Goal: Information Seeking & Learning: Learn about a topic

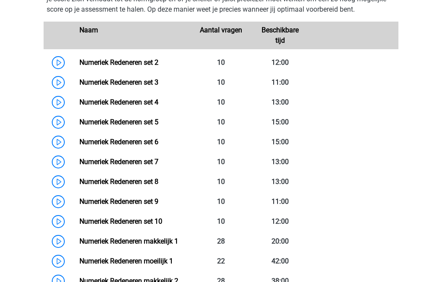
scroll to position [647, 0]
click at [79, 121] on link "Numeriek Redeneren set 5" at bounding box center [118, 122] width 79 height 8
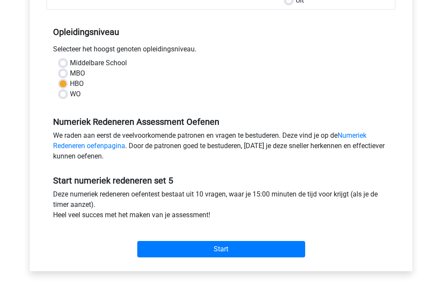
scroll to position [158, 0]
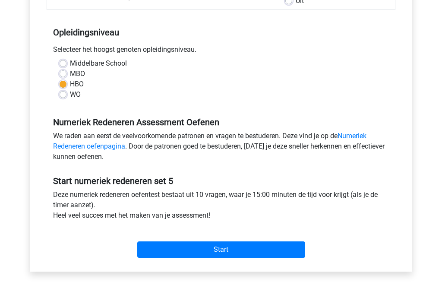
click at [264, 247] on input "Start" at bounding box center [221, 250] width 168 height 16
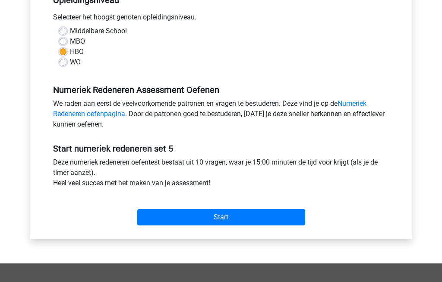
click at [225, 221] on input "Start" at bounding box center [221, 217] width 168 height 16
click at [236, 218] on input "Start" at bounding box center [221, 217] width 168 height 16
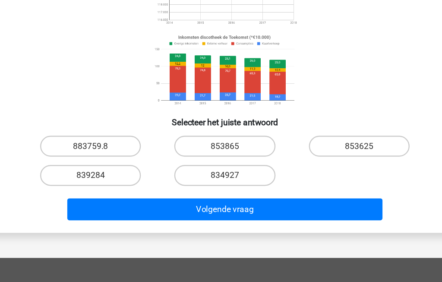
scroll to position [96, 0]
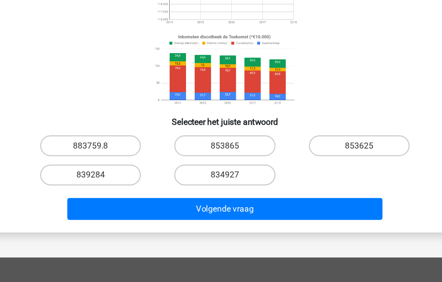
click at [332, 169] on input "853625" at bounding box center [335, 172] width 6 height 6
radio input "true"
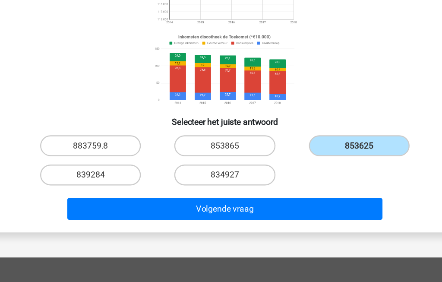
click at [241, 212] on button "Volgende vraag" at bounding box center [221, 221] width 261 height 18
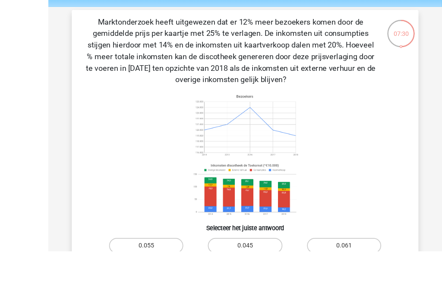
scroll to position [48, 0]
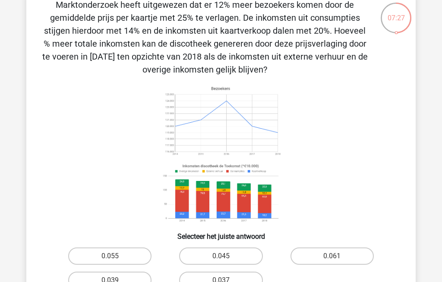
click at [239, 257] on label "0.045" at bounding box center [220, 255] width 83 height 17
click at [227, 257] on input "0.045" at bounding box center [224, 259] width 6 height 6
radio input "true"
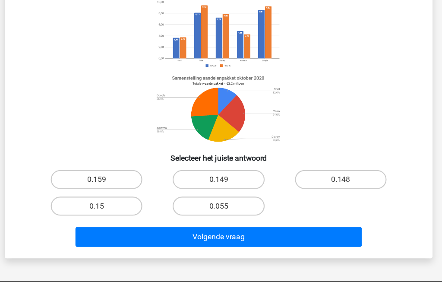
scroll to position [65, 0]
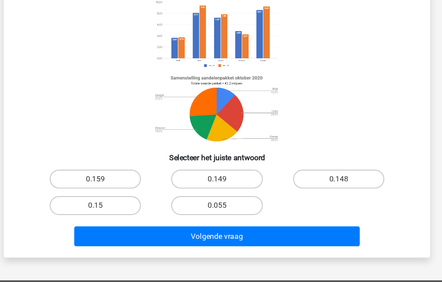
click at [80, 179] on label "0.159" at bounding box center [109, 187] width 83 height 17
click at [110, 188] on input "0.159" at bounding box center [113, 191] width 6 height 6
radio input "true"
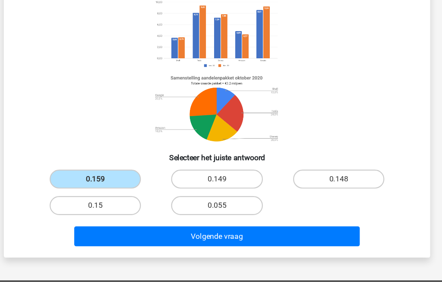
click at [195, 231] on button "Volgende vraag" at bounding box center [221, 240] width 261 height 18
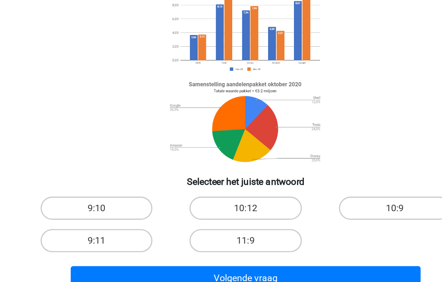
scroll to position [43, 0]
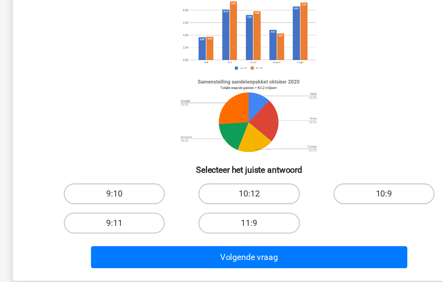
click at [91, 201] on label "9:10" at bounding box center [109, 209] width 83 height 17
click at [110, 209] on input "9:10" at bounding box center [113, 212] width 6 height 6
radio input "true"
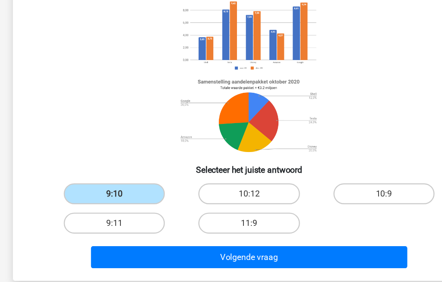
click at [206, 253] on button "Volgende vraag" at bounding box center [221, 262] width 261 height 18
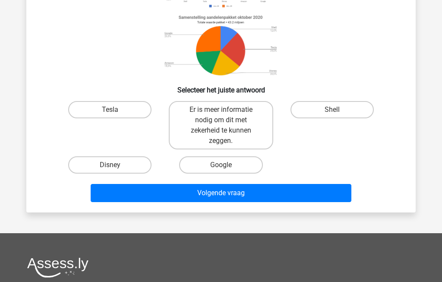
scroll to position [138, 0]
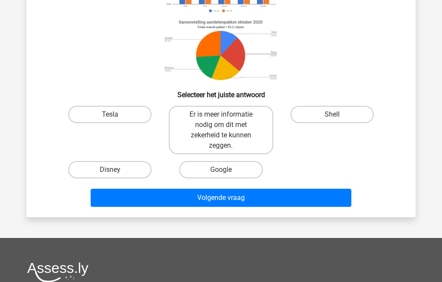
click at [101, 114] on label "Tesla" at bounding box center [109, 114] width 83 height 17
click at [110, 114] on input "Tesla" at bounding box center [113, 117] width 6 height 6
radio input "true"
click at [277, 196] on button "Volgende vraag" at bounding box center [221, 198] width 261 height 18
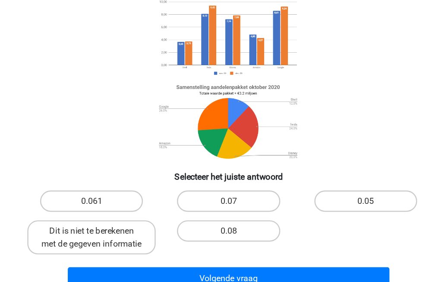
scroll to position [37, 0]
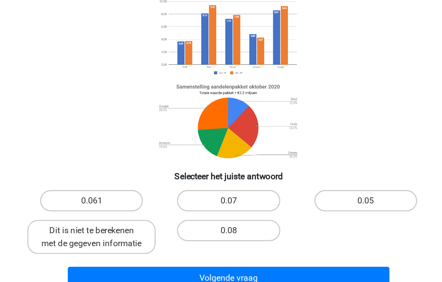
click at [187, 231] on label "0.08" at bounding box center [220, 239] width 83 height 17
click at [221, 240] on input "0.08" at bounding box center [224, 243] width 6 height 6
radio input "true"
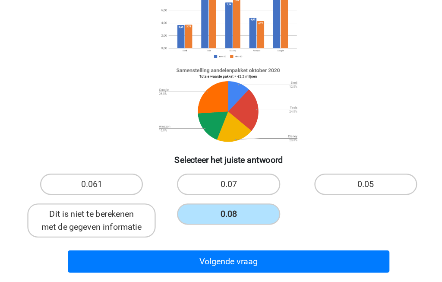
scroll to position [80, 0]
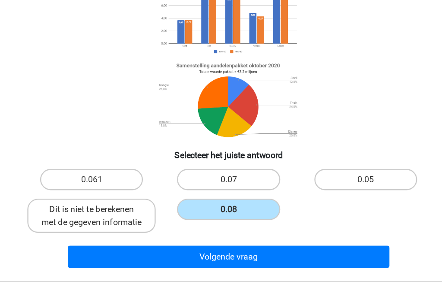
click at [182, 226] on button "Volgende vraag" at bounding box center [221, 235] width 261 height 18
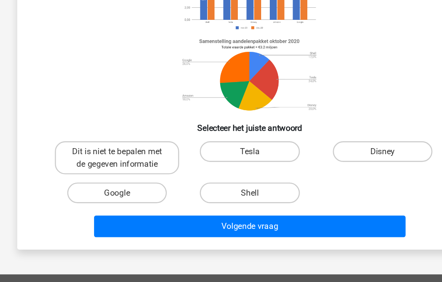
click at [332, 164] on label "Disney" at bounding box center [332, 172] width 83 height 17
click at [332, 173] on input "Disney" at bounding box center [335, 176] width 6 height 6
radio input "true"
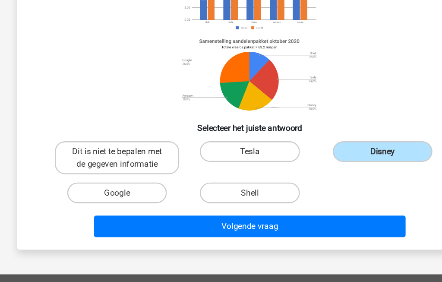
click at [257, 226] on button "Volgende vraag" at bounding box center [221, 235] width 261 height 18
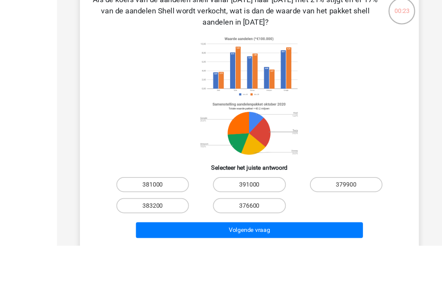
scroll to position [36, 0]
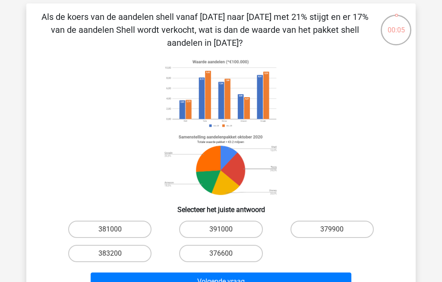
click at [236, 254] on label "376600" at bounding box center [220, 253] width 83 height 17
click at [227, 254] on input "376600" at bounding box center [224, 256] width 6 height 6
radio input "true"
click at [257, 281] on button "Volgende vraag" at bounding box center [221, 281] width 261 height 18
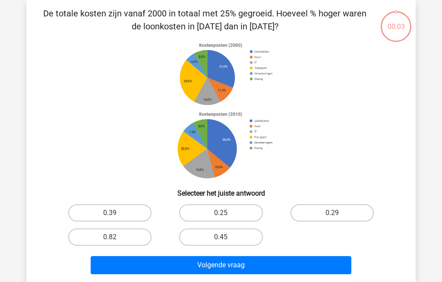
scroll to position [40, 0]
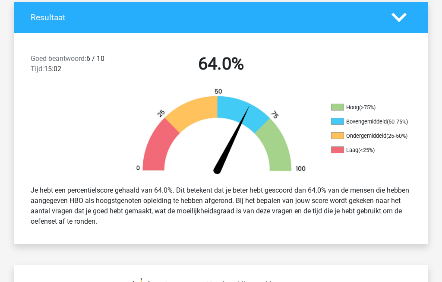
scroll to position [189, 0]
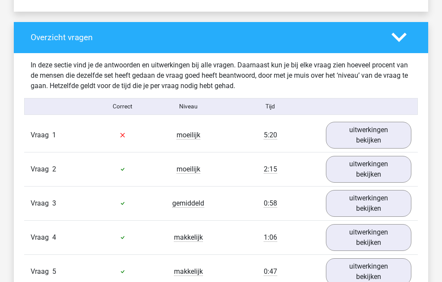
click at [377, 139] on link "uitwerkingen bekijken" at bounding box center [368, 135] width 85 height 27
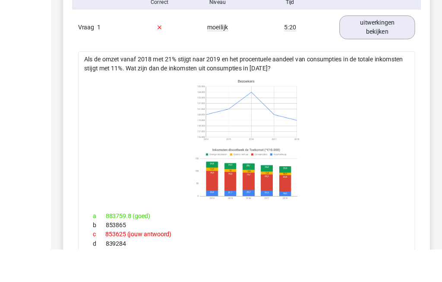
scroll to position [722, 0]
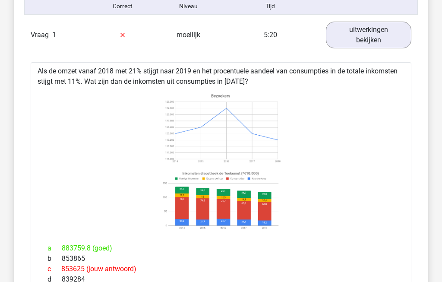
click at [377, 38] on link "uitwerkingen bekijken" at bounding box center [368, 35] width 85 height 27
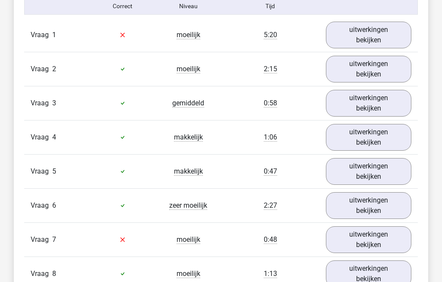
click at [389, 76] on link "uitwerkingen bekijken" at bounding box center [368, 69] width 85 height 27
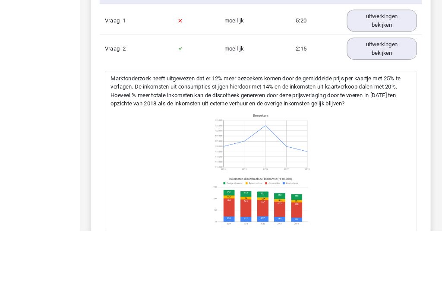
scroll to position [793, 0]
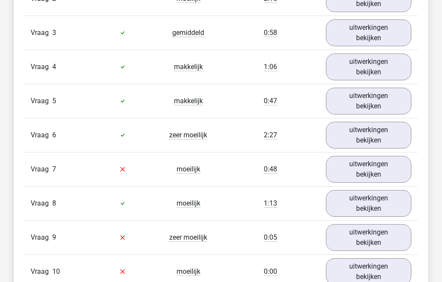
click at [385, 38] on link "uitwerkingen bekijken" at bounding box center [368, 32] width 85 height 27
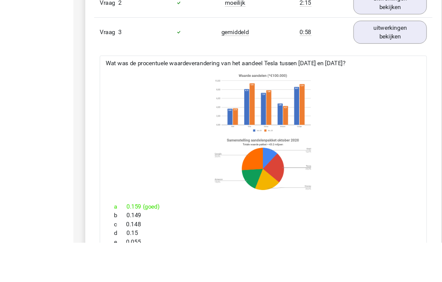
scroll to position [809, 0]
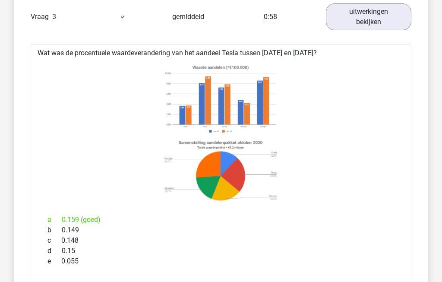
click at [374, 24] on link "uitwerkingen bekijken" at bounding box center [368, 16] width 85 height 27
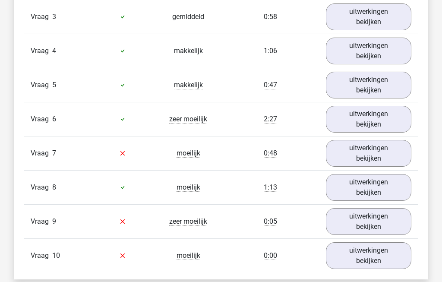
click at [376, 54] on link "uitwerkingen bekijken" at bounding box center [368, 51] width 85 height 27
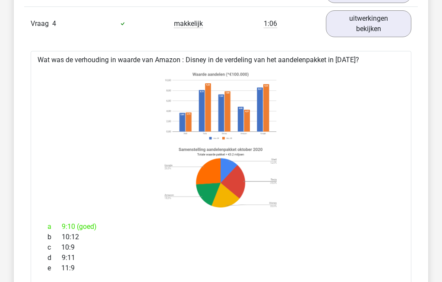
scroll to position [836, 0]
click at [378, 25] on link "uitwerkingen bekijken" at bounding box center [368, 23] width 85 height 27
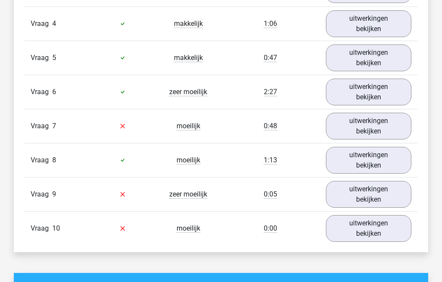
click at [380, 64] on link "uitwerkingen bekijken" at bounding box center [368, 57] width 85 height 27
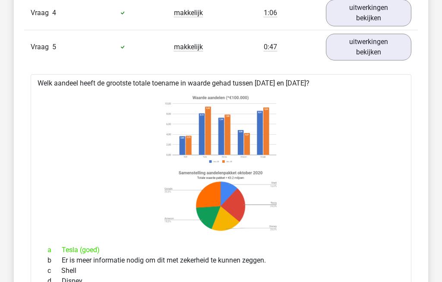
scroll to position [847, 0]
click at [380, 48] on link "uitwerkingen bekijken" at bounding box center [368, 47] width 85 height 27
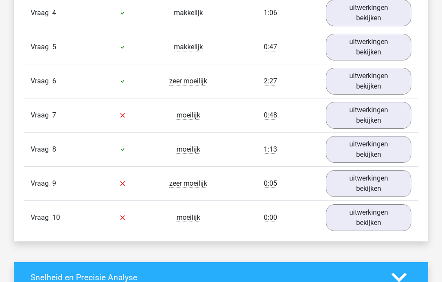
click at [380, 84] on link "uitwerkingen bekijken" at bounding box center [368, 81] width 85 height 27
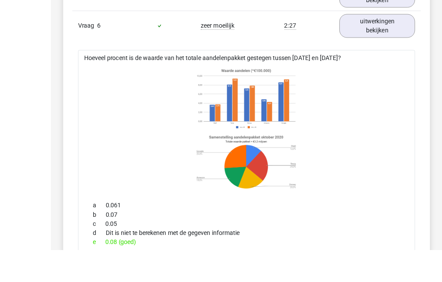
scroll to position [918, 0]
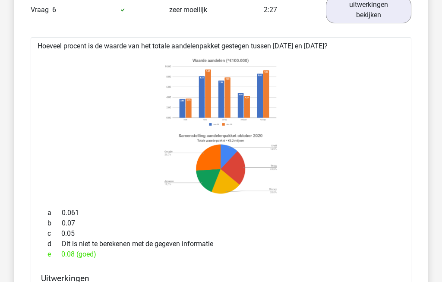
click at [376, 17] on link "uitwerkingen bekijken" at bounding box center [368, 10] width 85 height 27
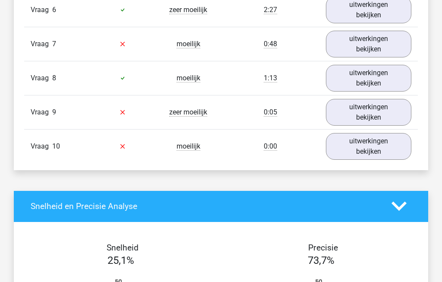
click at [379, 46] on link "uitwerkingen bekijken" at bounding box center [368, 44] width 85 height 27
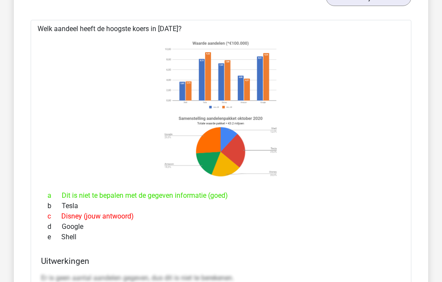
scroll to position [969, 0]
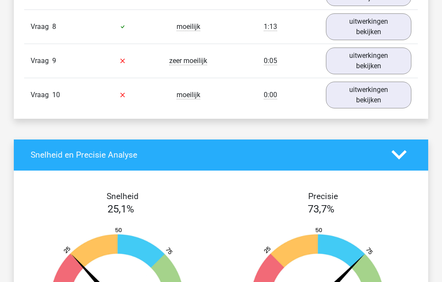
click at [382, 32] on link "uitwerkingen bekijken" at bounding box center [368, 26] width 85 height 27
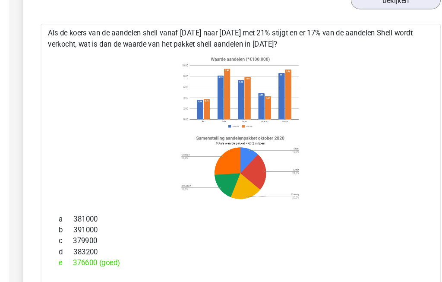
scroll to position [997, 0]
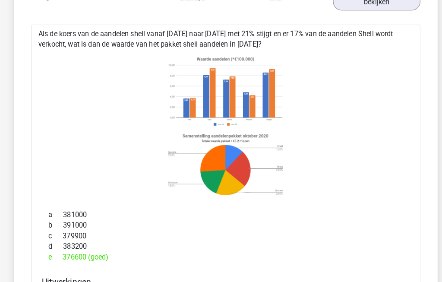
click at [361, 75] on icon at bounding box center [220, 125] width 353 height 142
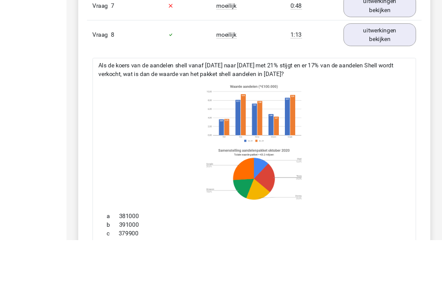
scroll to position [992, 0]
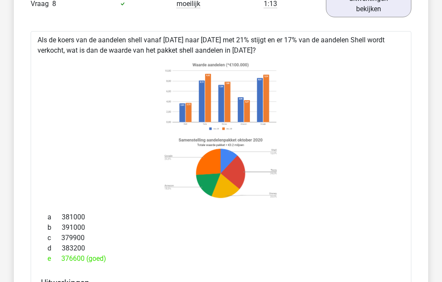
click at [386, 13] on link "uitwerkingen bekijken" at bounding box center [368, 4] width 85 height 27
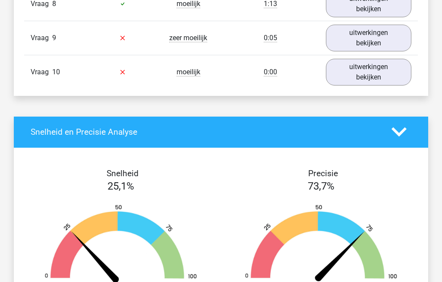
click at [383, 48] on link "uitwerkingen bekijken" at bounding box center [368, 38] width 85 height 27
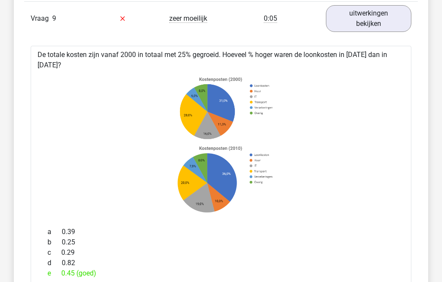
scroll to position [1006, 0]
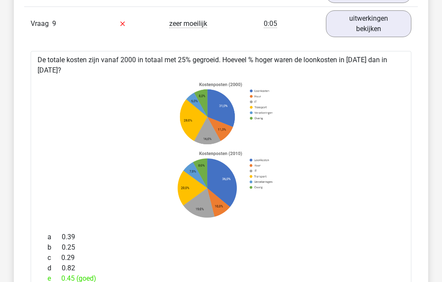
click at [383, 32] on link "uitwerkingen bekijken" at bounding box center [368, 24] width 85 height 27
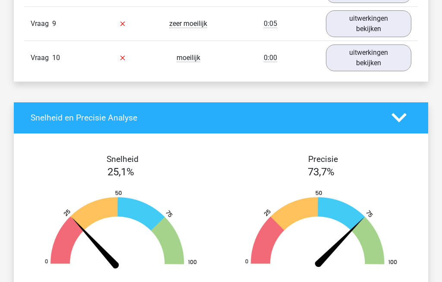
click at [380, 64] on link "uitwerkingen bekijken" at bounding box center [368, 57] width 85 height 27
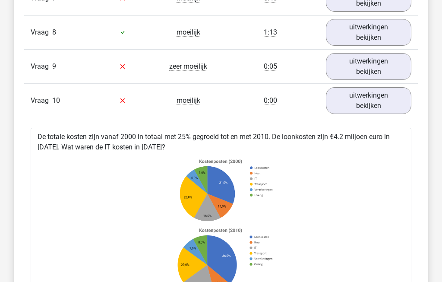
scroll to position [966, 0]
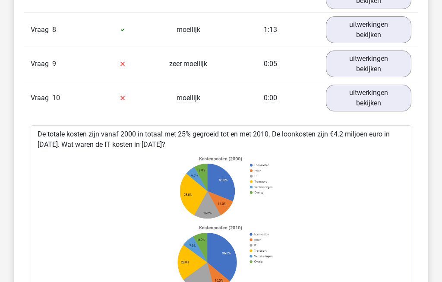
click at [381, 105] on link "uitwerkingen bekijken" at bounding box center [368, 98] width 85 height 27
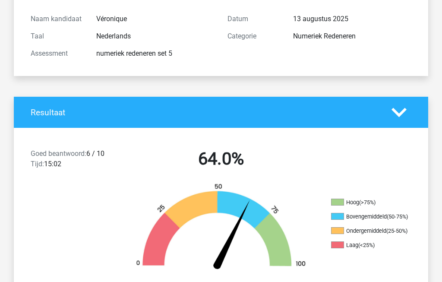
scroll to position [0, 0]
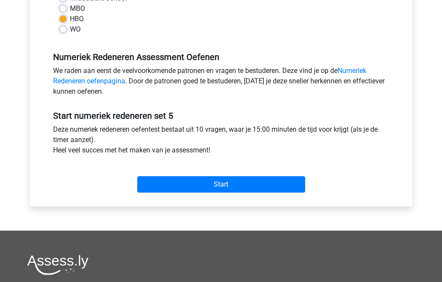
scroll to position [224, 0]
click at [260, 187] on input "Start" at bounding box center [221, 184] width 168 height 16
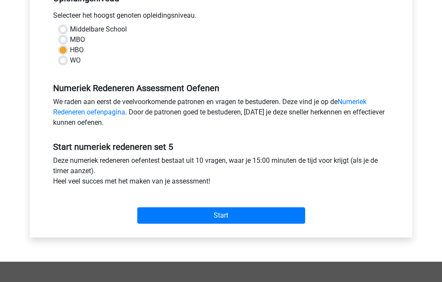
scroll to position [193, 0]
click at [241, 212] on input "Start" at bounding box center [221, 215] width 168 height 16
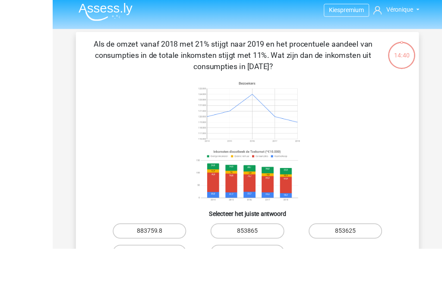
scroll to position [35, 0]
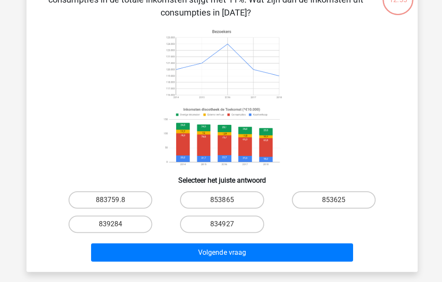
scroll to position [66, 0]
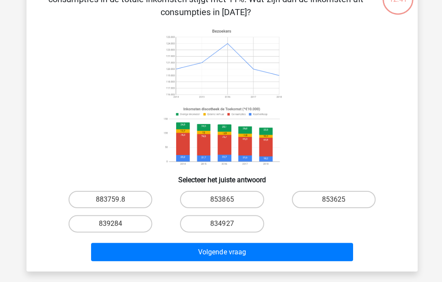
click at [231, 225] on label "834927" at bounding box center [220, 223] width 83 height 17
click at [227, 225] on input "834927" at bounding box center [224, 227] width 6 height 6
radio input "true"
click at [259, 248] on button "Volgende vraag" at bounding box center [221, 252] width 261 height 18
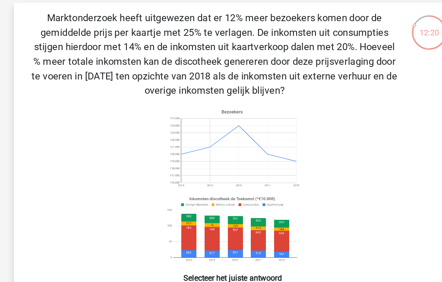
scroll to position [38, 0]
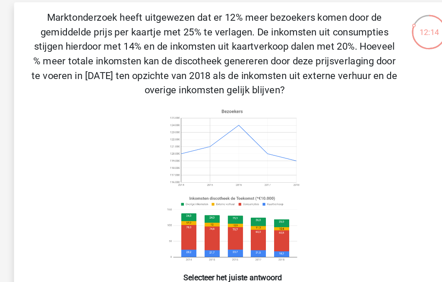
click at [216, 272] on label "0.045" at bounding box center [220, 266] width 83 height 17
click at [221, 272] on input "0.045" at bounding box center [224, 270] width 6 height 6
radio input "true"
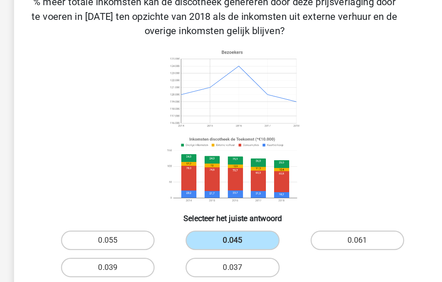
scroll to position [93, 0]
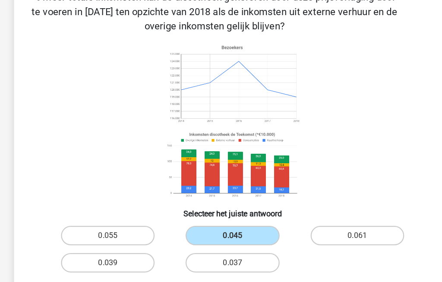
click at [247, 266] on button "Volgende vraag" at bounding box center [221, 264] width 261 height 18
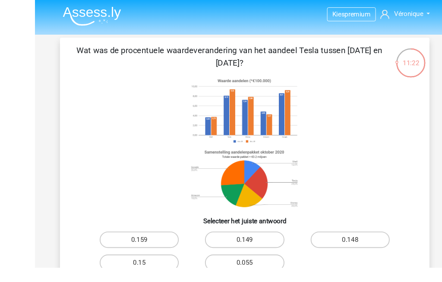
scroll to position [8, 0]
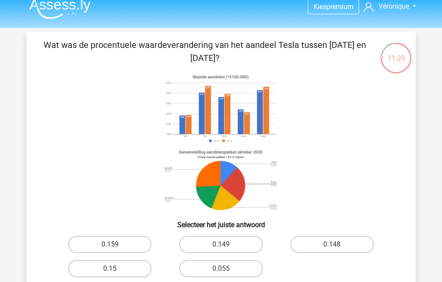
click at [107, 244] on label "0.159" at bounding box center [109, 244] width 83 height 17
click at [110, 244] on input "0.159" at bounding box center [113, 247] width 6 height 6
radio input "true"
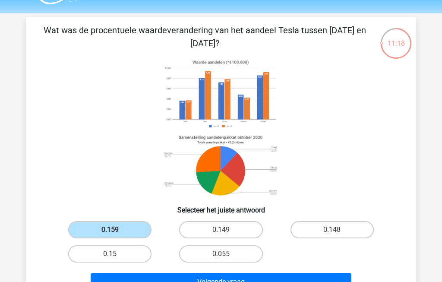
click at [265, 281] on button "Volgende vraag" at bounding box center [221, 282] width 261 height 18
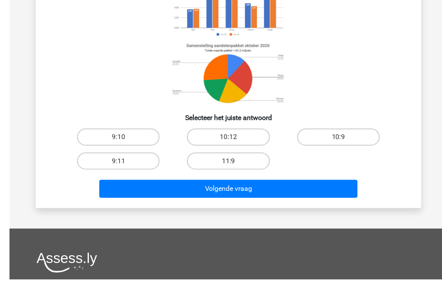
scroll to position [115, 0]
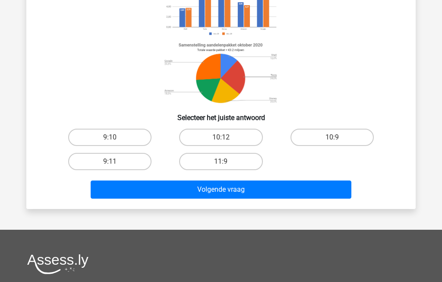
click at [112, 140] on input "9:10" at bounding box center [113, 140] width 6 height 6
radio input "true"
click at [285, 192] on button "Volgende vraag" at bounding box center [221, 189] width 261 height 18
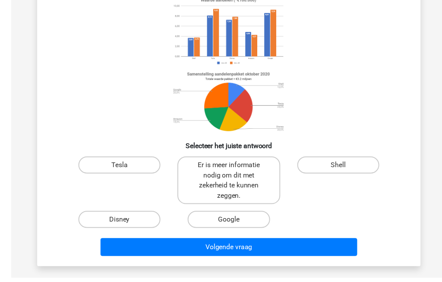
scroll to position [87, 0]
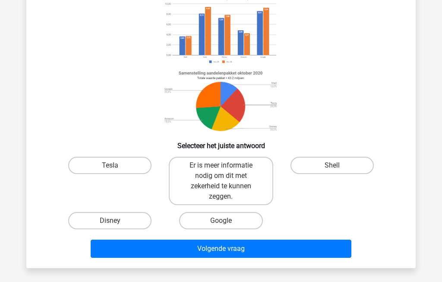
click at [103, 164] on label "Tesla" at bounding box center [109, 165] width 83 height 17
click at [110, 165] on input "Tesla" at bounding box center [113, 168] width 6 height 6
radio input "true"
click at [289, 253] on button "Volgende vraag" at bounding box center [221, 249] width 261 height 18
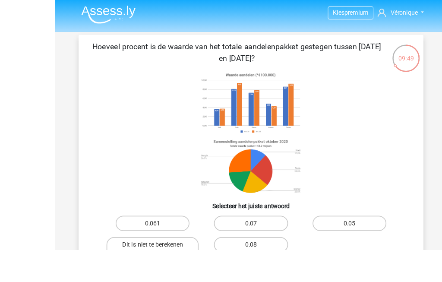
scroll to position [19, 0]
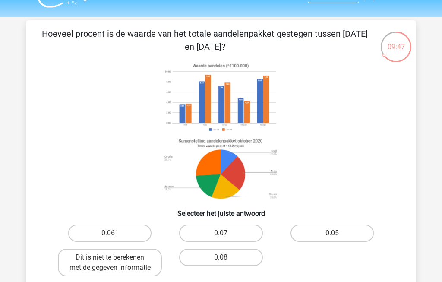
click at [232, 259] on label "0.08" at bounding box center [220, 257] width 83 height 17
click at [227, 259] on input "0.08" at bounding box center [224, 260] width 6 height 6
radio input "true"
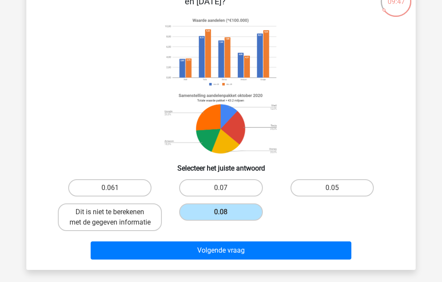
scroll to position [68, 0]
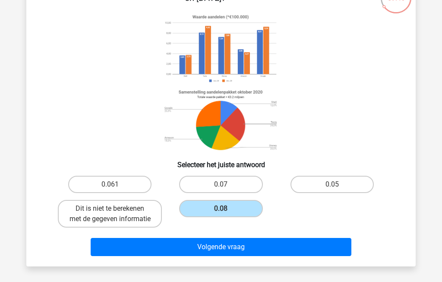
click at [193, 256] on button "Volgende vraag" at bounding box center [221, 247] width 261 height 18
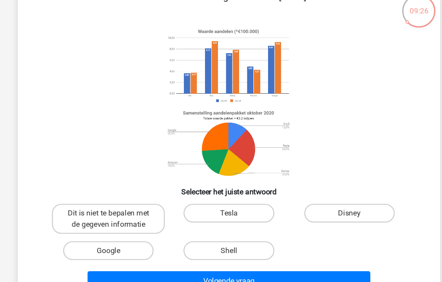
scroll to position [50, 0]
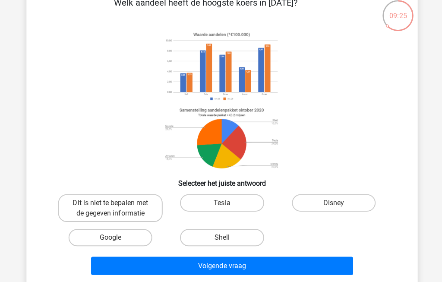
click at [113, 209] on label "Dit is niet te bepalen met de gegeven informatie" at bounding box center [110, 208] width 104 height 28
click at [113, 209] on input "Dit is niet te bepalen met de gegeven informatie" at bounding box center [113, 206] width 6 height 6
radio input "true"
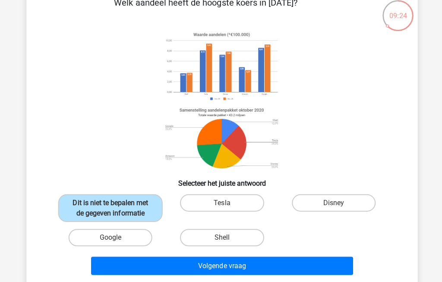
click at [266, 275] on button "Volgende vraag" at bounding box center [221, 265] width 261 height 18
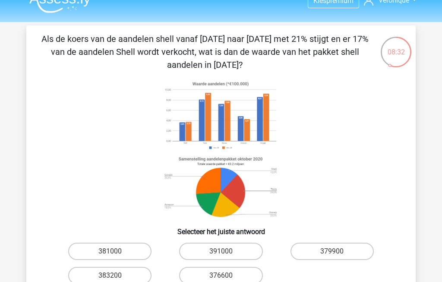
scroll to position [8, 0]
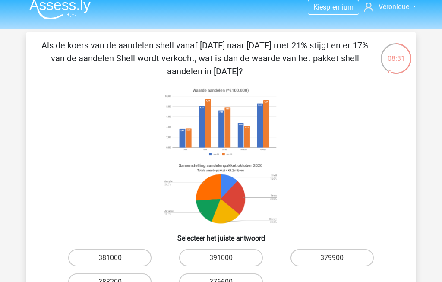
click at [218, 281] on label "376600" at bounding box center [220, 281] width 83 height 17
click at [221, 281] on input "376600" at bounding box center [224, 285] width 6 height 6
radio input "true"
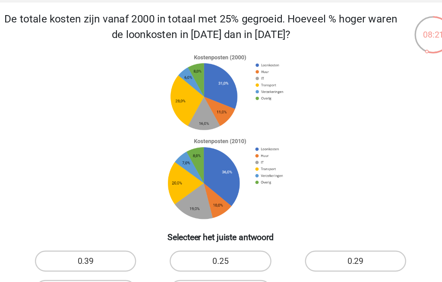
scroll to position [35, 0]
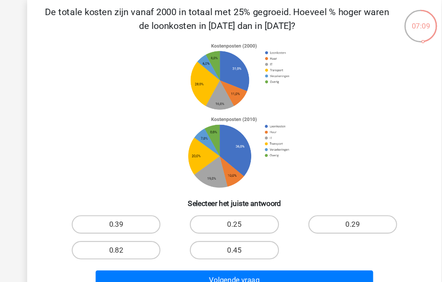
click at [232, 211] on label "0.25" at bounding box center [220, 217] width 83 height 17
click at [227, 218] on input "0.25" at bounding box center [224, 221] width 6 height 6
radio input "true"
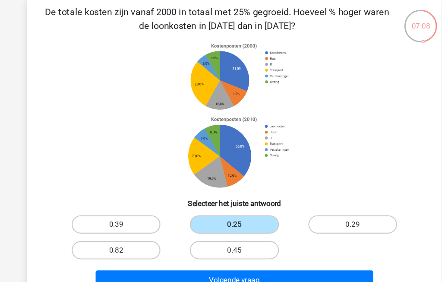
click at [263, 262] on button "Volgende vraag" at bounding box center [221, 270] width 261 height 18
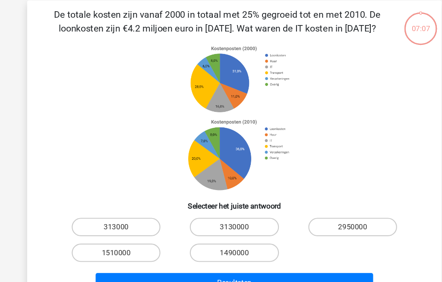
click at [278, 261] on button "Resultaten" at bounding box center [221, 270] width 261 height 18
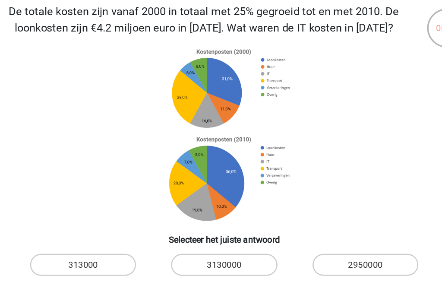
click at [179, 234] on label "1490000" at bounding box center [220, 242] width 83 height 17
click at [221, 243] on input "1490000" at bounding box center [224, 246] width 6 height 6
radio input "true"
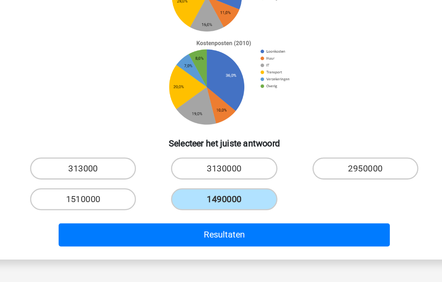
scroll to position [86, 0]
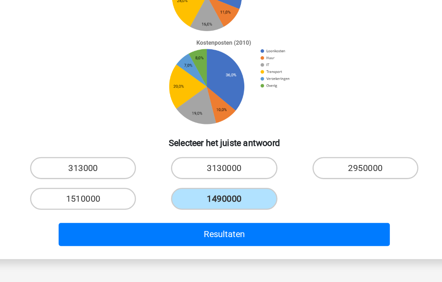
click at [167, 210] on button "Resultaten" at bounding box center [221, 219] width 261 height 18
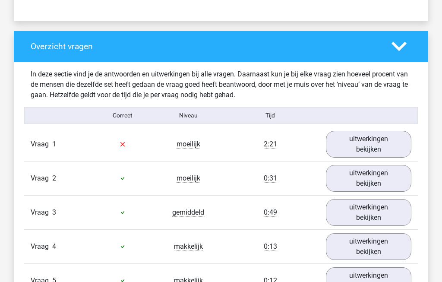
scroll to position [613, 0]
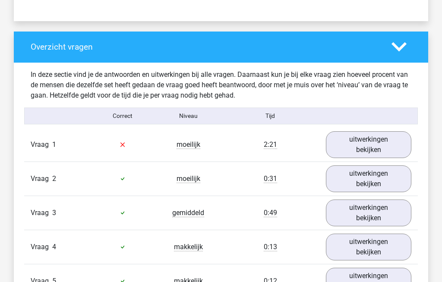
click at [391, 150] on link "uitwerkingen bekijken" at bounding box center [368, 144] width 85 height 27
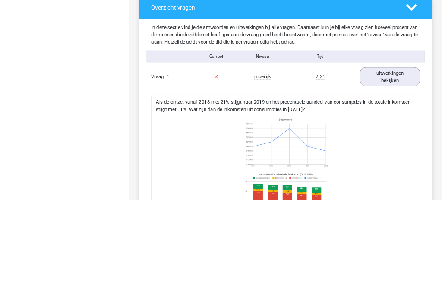
scroll to position [766, 0]
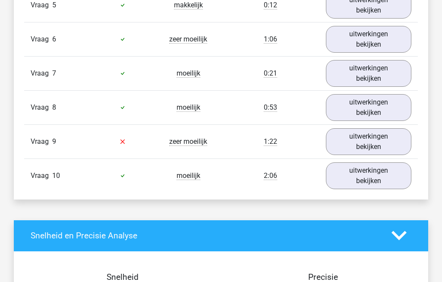
scroll to position [889, 0]
click at [373, 143] on link "uitwerkingen bekijken" at bounding box center [368, 141] width 85 height 27
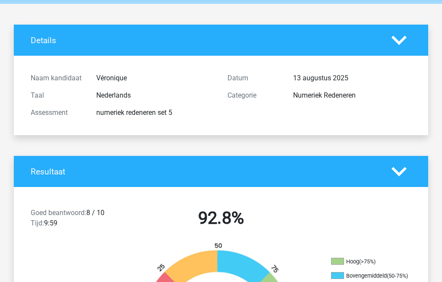
scroll to position [0, 0]
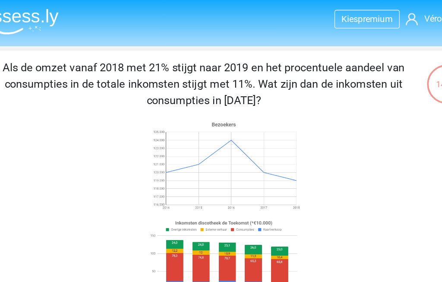
click at [29, 17] on img at bounding box center [59, 17] width 61 height 20
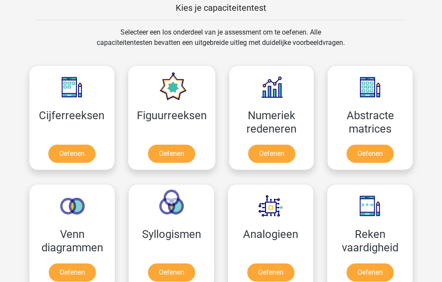
scroll to position [340, 0]
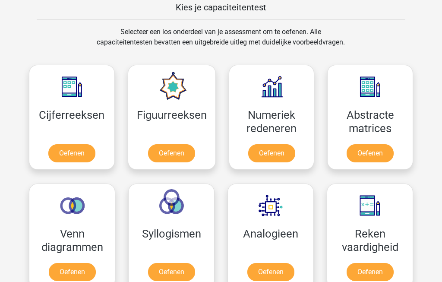
click at [277, 153] on link "Oefenen" at bounding box center [271, 154] width 47 height 18
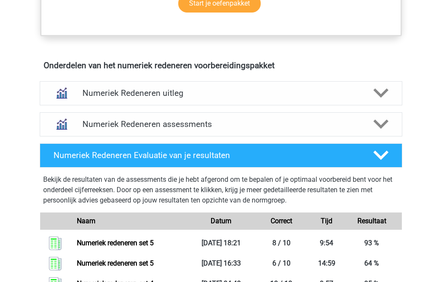
scroll to position [487, 0]
click at [384, 122] on polygon at bounding box center [380, 124] width 15 height 9
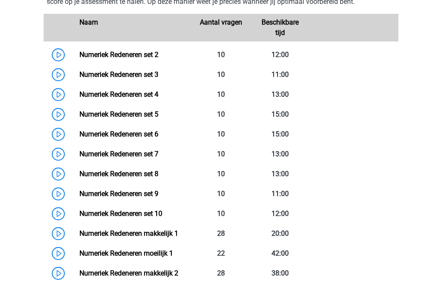
scroll to position [660, 0]
